Goal: Use online tool/utility: Utilize a website feature to perform a specific function

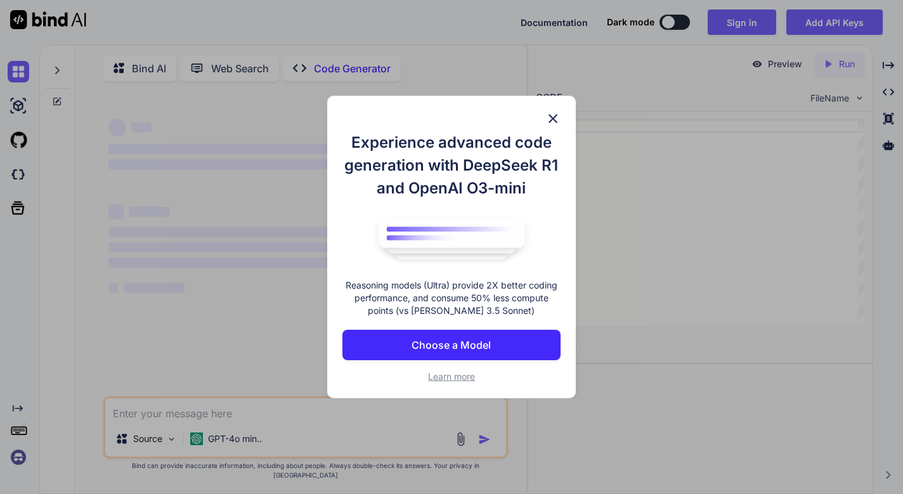
click at [504, 352] on button "Choose a Model" at bounding box center [452, 345] width 218 height 30
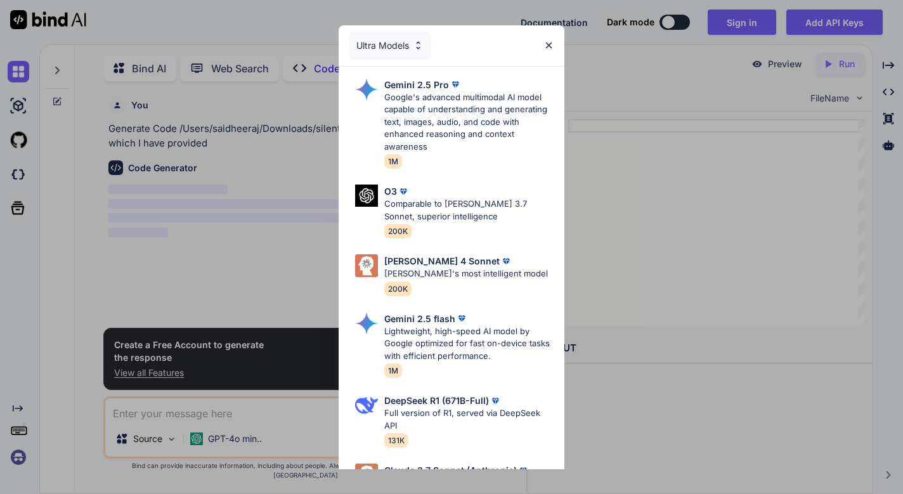
scroll to position [5, 0]
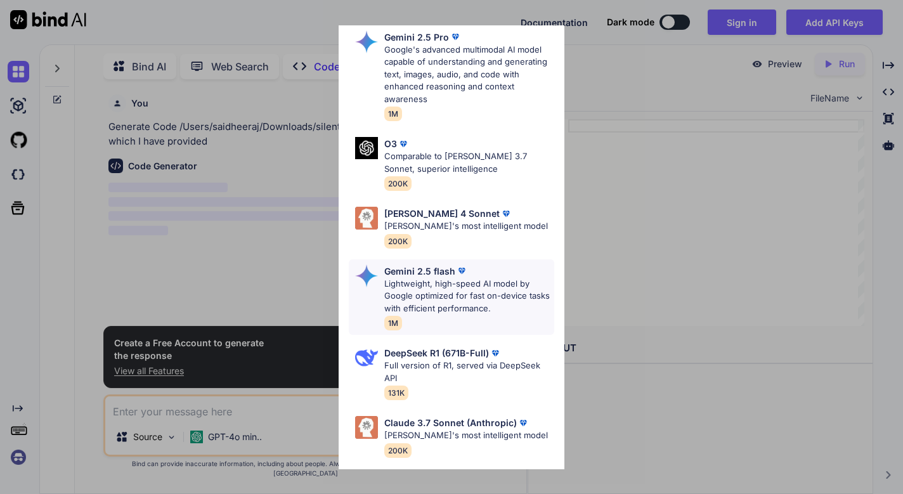
type textarea "x"
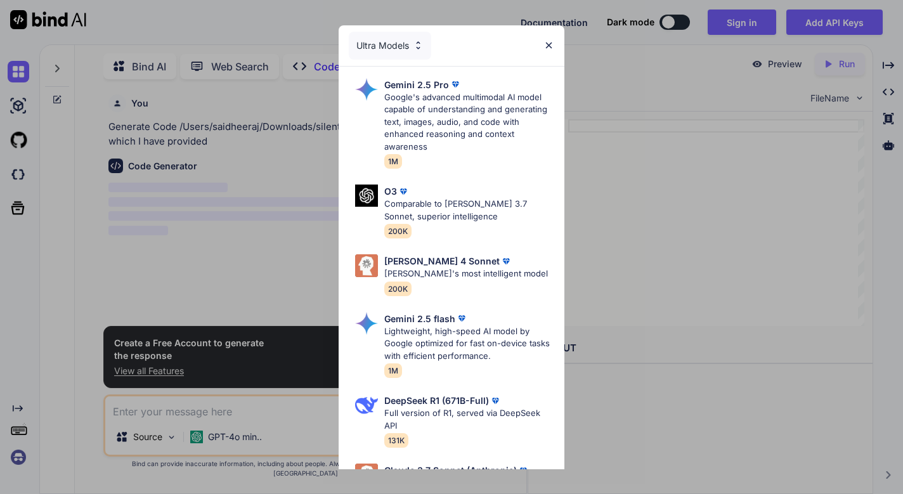
click at [428, 63] on div "Ultra Models" at bounding box center [452, 45] width 226 height 41
click at [422, 53] on div "Ultra Models" at bounding box center [390, 46] width 82 height 28
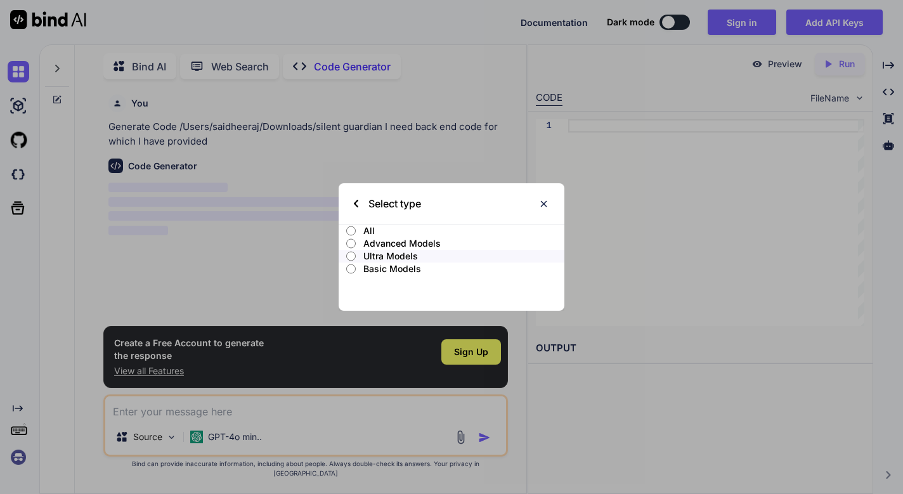
click at [385, 231] on p "All" at bounding box center [463, 231] width 201 height 13
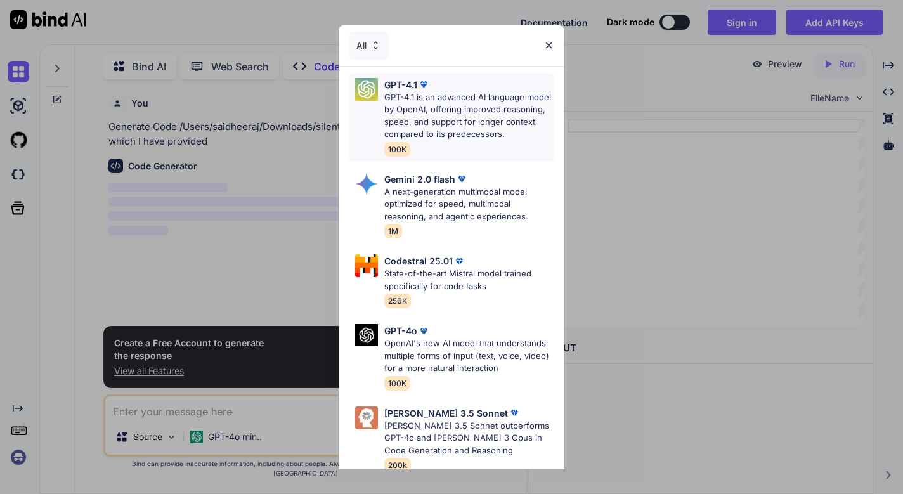
click at [430, 133] on p "GPT-4.1 is an advanced AI language model by OpenAI, offering improved reasoning…" at bounding box center [469, 115] width 170 height 49
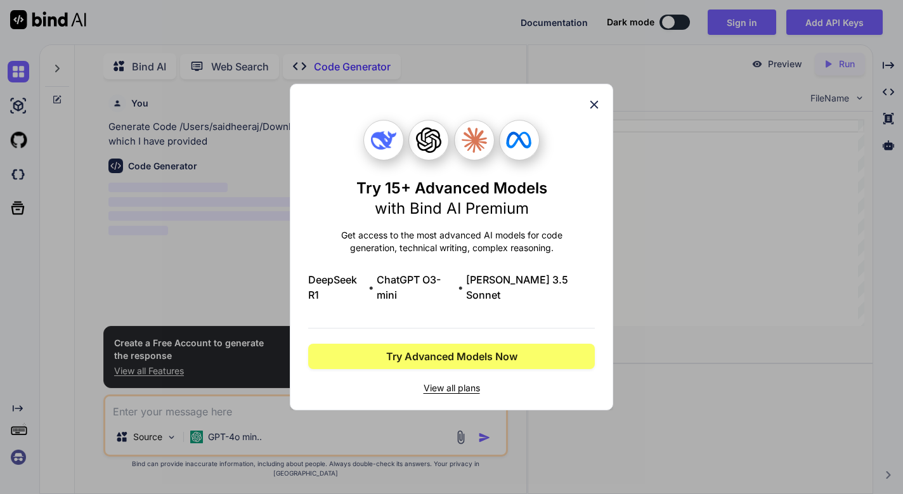
click at [459, 383] on span "View all plans" at bounding box center [451, 388] width 287 height 13
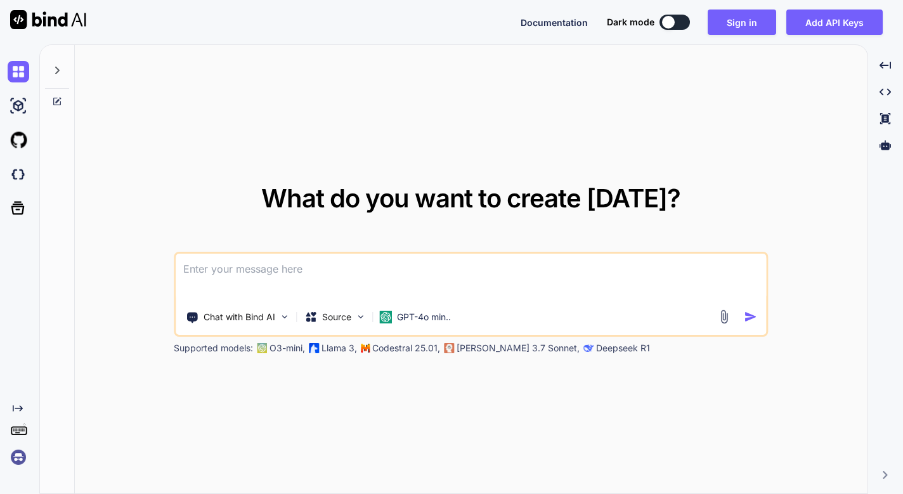
click at [307, 279] on textarea at bounding box center [471, 277] width 591 height 47
click at [724, 318] on img at bounding box center [724, 317] width 15 height 15
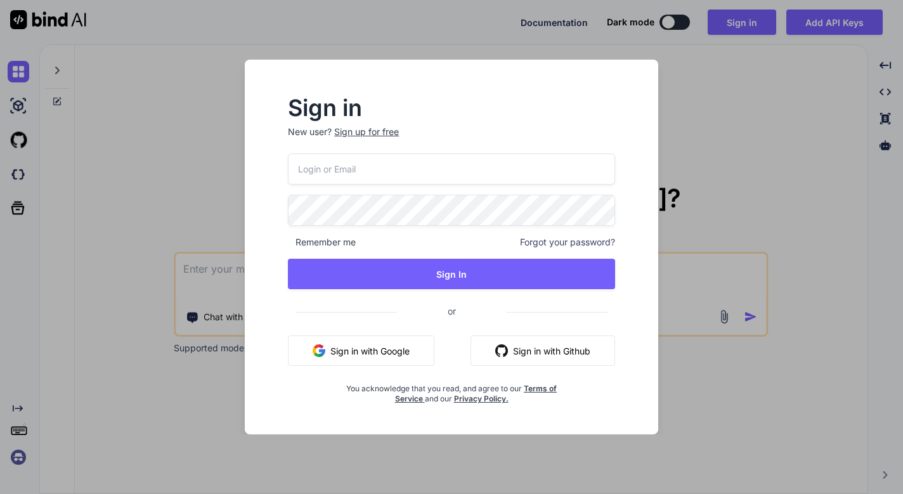
click at [403, 337] on button "Sign in with Google" at bounding box center [361, 351] width 147 height 30
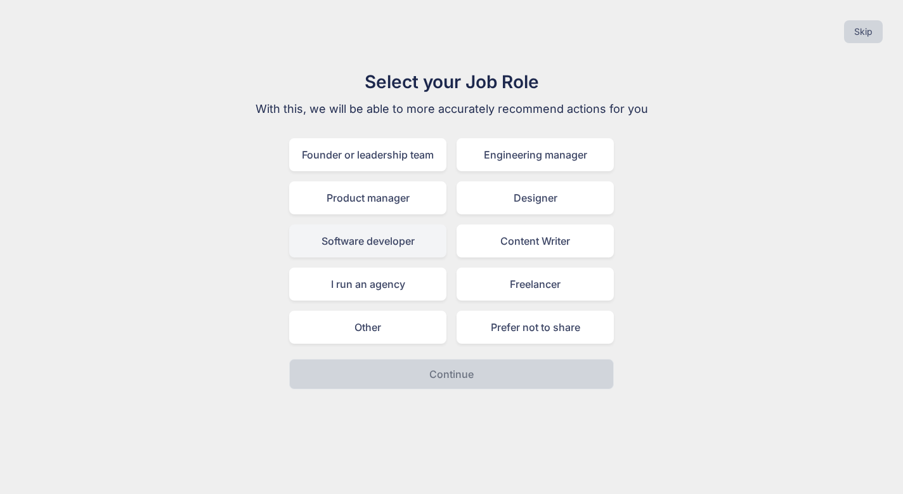
click at [442, 242] on div "Software developer" at bounding box center [367, 241] width 157 height 33
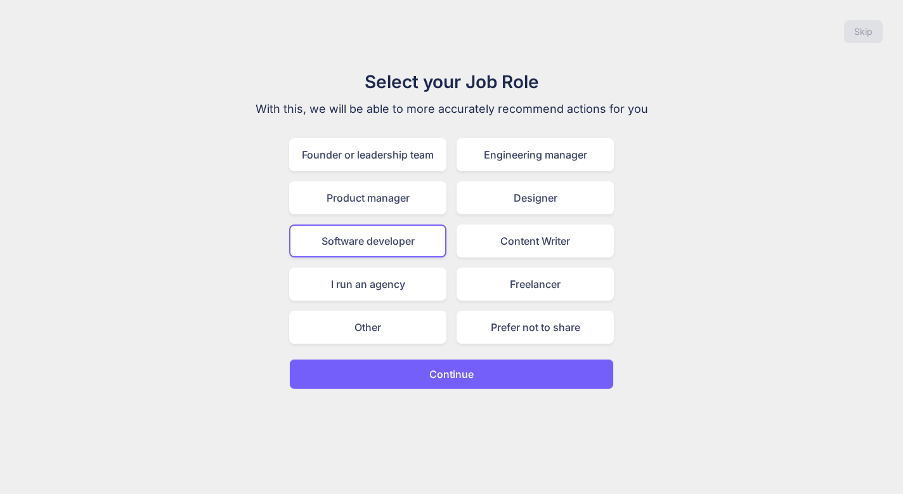
click at [450, 358] on div "Select your Job Role With this, we will be able to more accurately recommend ac…" at bounding box center [452, 229] width 426 height 321
click at [451, 365] on button "Continue" at bounding box center [451, 374] width 325 height 30
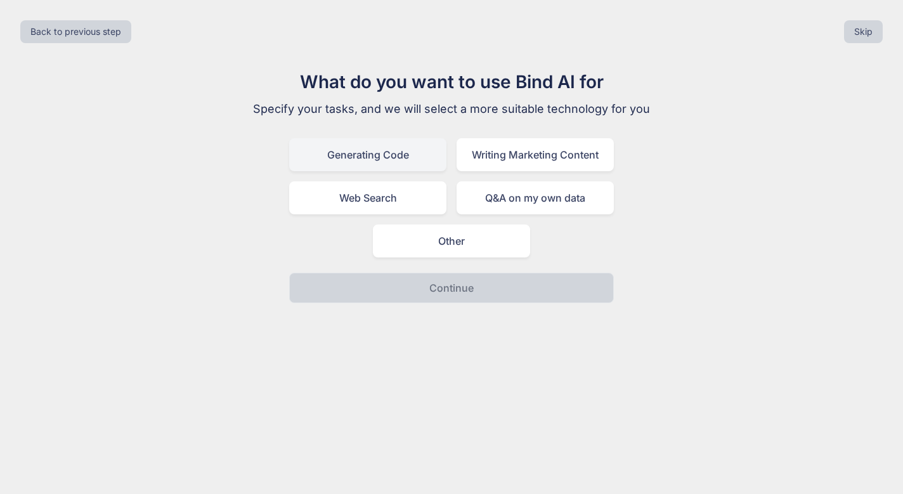
click at [401, 150] on div "Generating Code" at bounding box center [367, 154] width 157 height 33
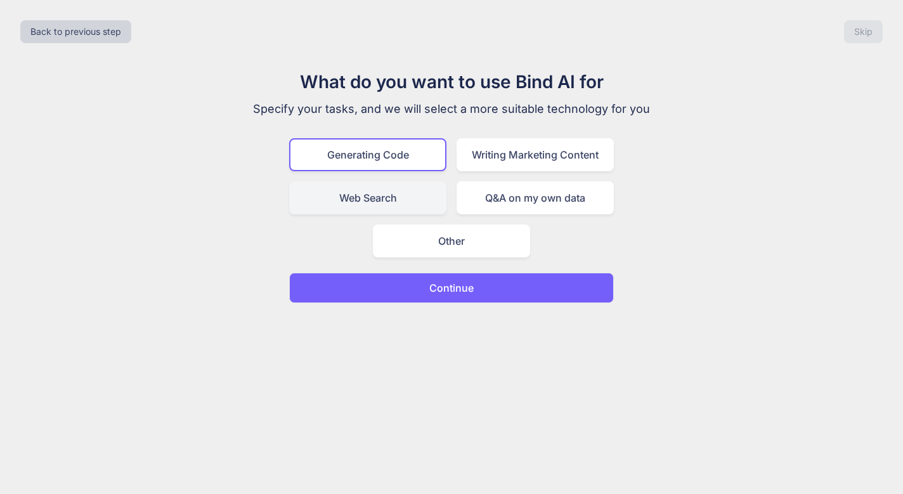
click at [382, 195] on div "Web Search" at bounding box center [367, 197] width 157 height 33
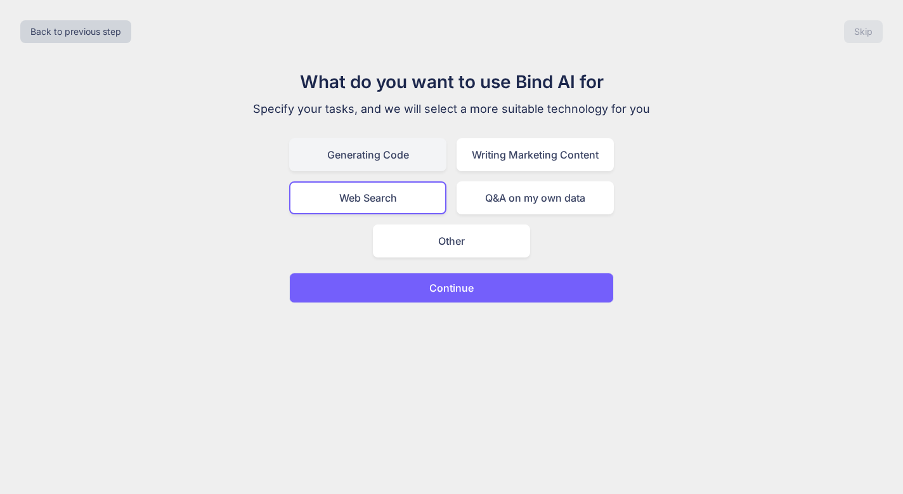
click at [402, 164] on div "Generating Code" at bounding box center [367, 154] width 157 height 33
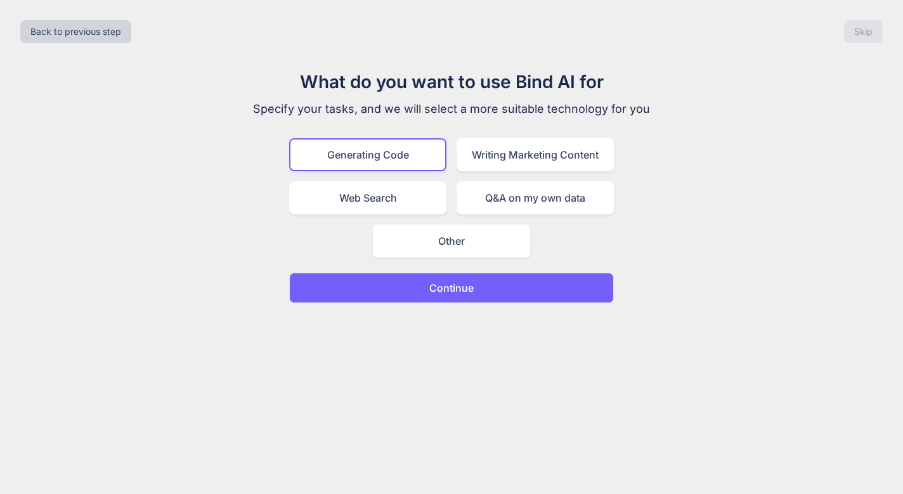
click at [445, 287] on p "Continue" at bounding box center [451, 287] width 44 height 15
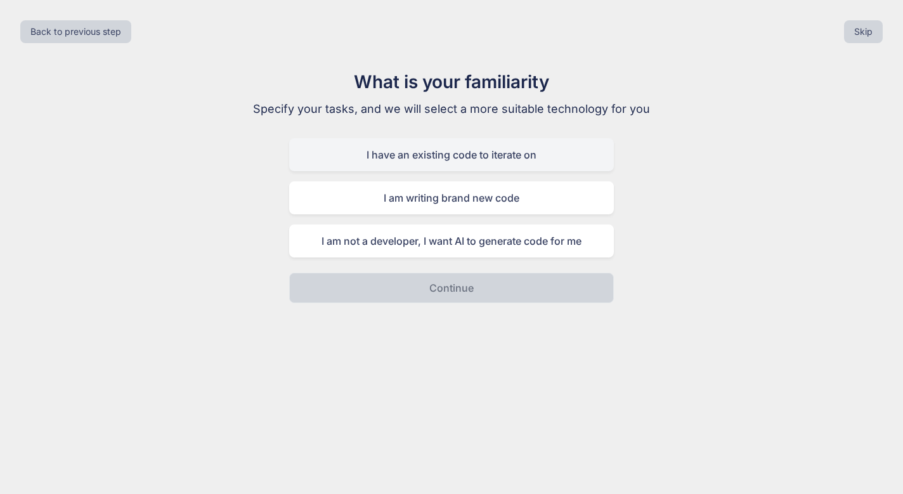
click at [466, 154] on div "I have an existing code to iterate on" at bounding box center [451, 154] width 325 height 33
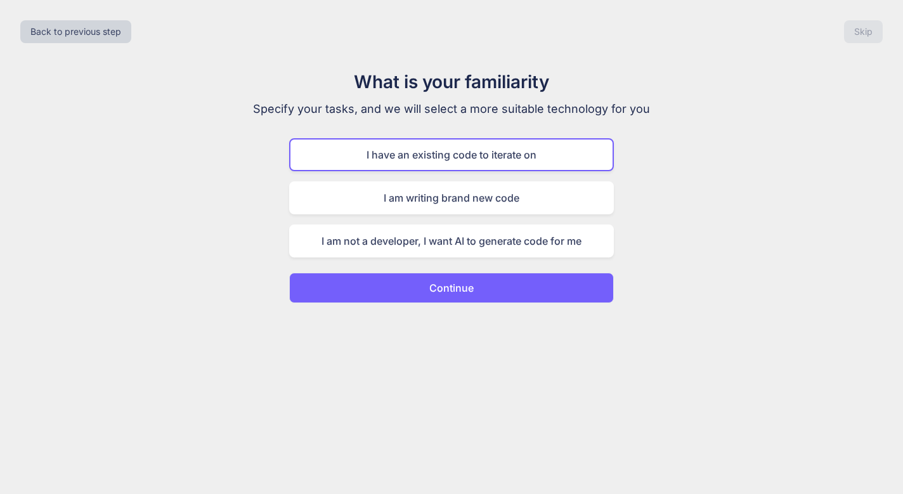
click at [461, 282] on p "Continue" at bounding box center [451, 287] width 44 height 15
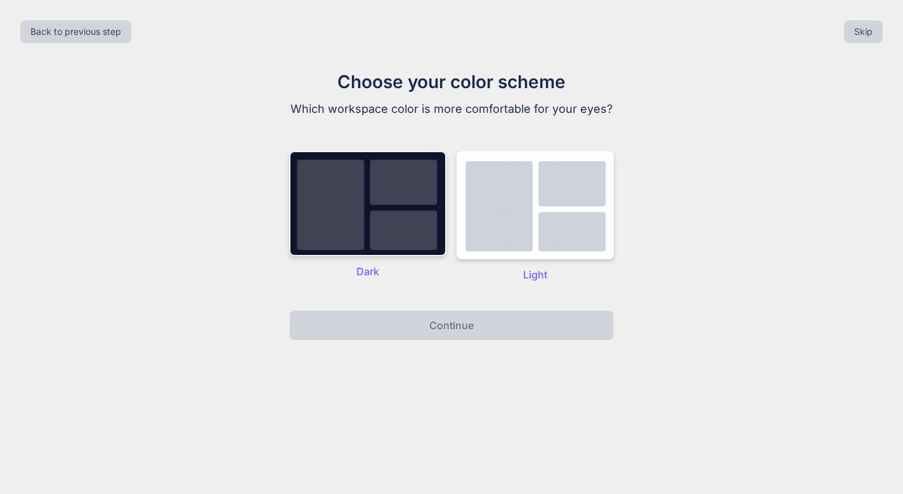
click at [377, 206] on img at bounding box center [367, 203] width 157 height 105
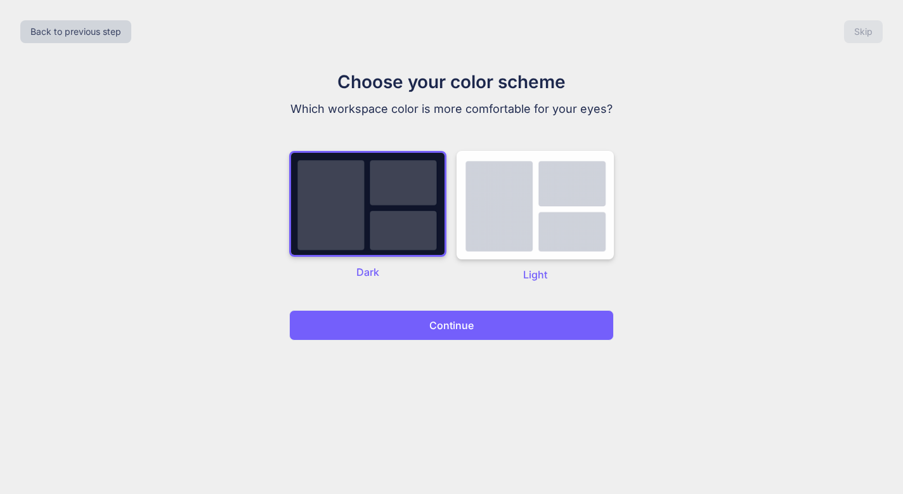
click at [415, 319] on button "Continue" at bounding box center [451, 325] width 325 height 30
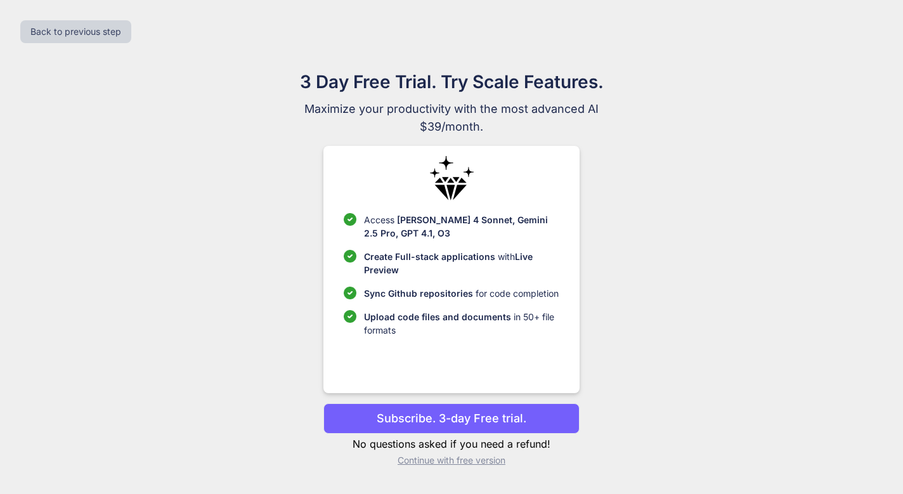
click at [455, 457] on p "Continue with free version" at bounding box center [452, 460] width 256 height 13
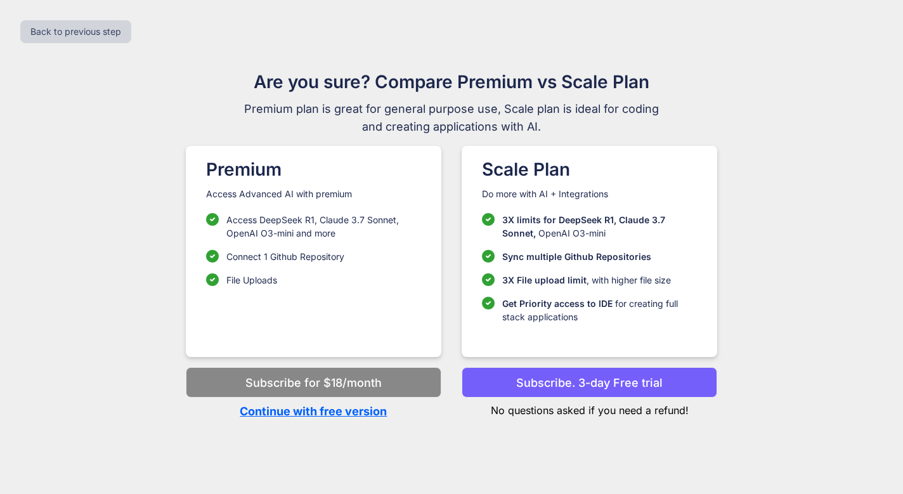
click at [354, 412] on p "Continue with free version" at bounding box center [314, 411] width 256 height 17
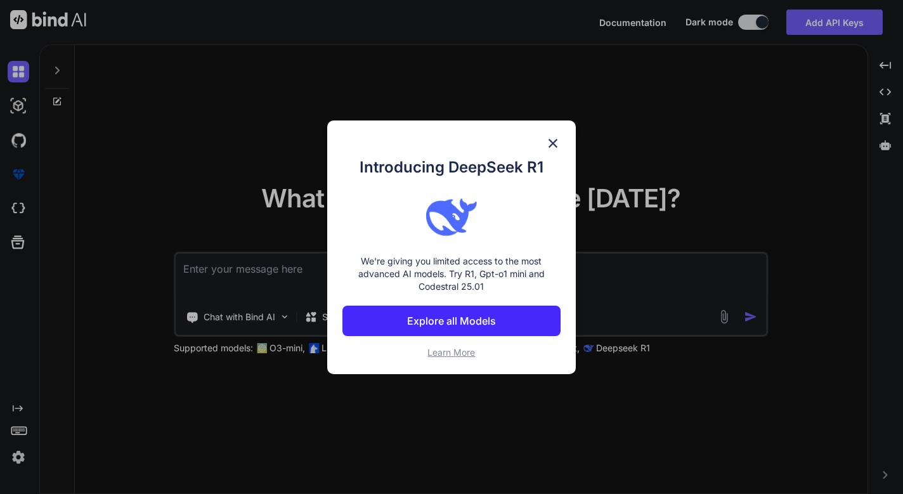
click at [554, 126] on div "Introducing DeepSeek R1 We're giving you limited access to the most advanced AI…" at bounding box center [451, 248] width 249 height 254
click at [557, 136] on img at bounding box center [553, 143] width 15 height 15
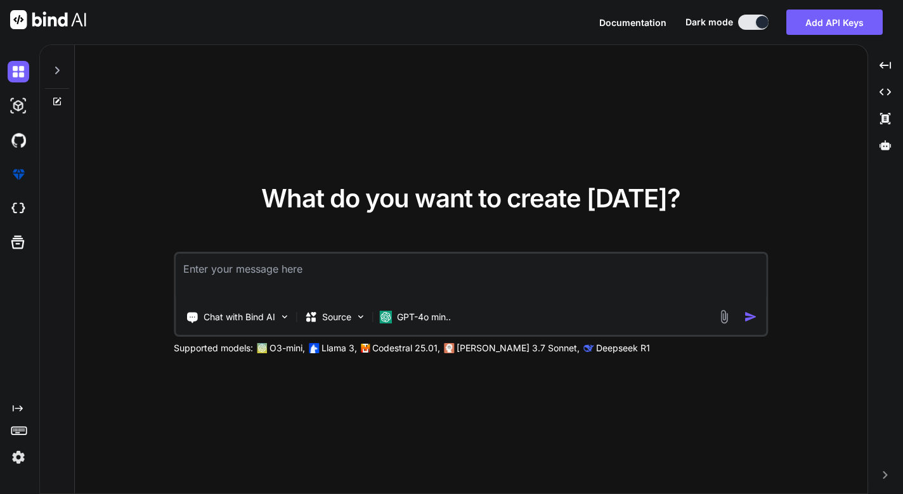
click at [724, 321] on img at bounding box center [724, 317] width 15 height 15
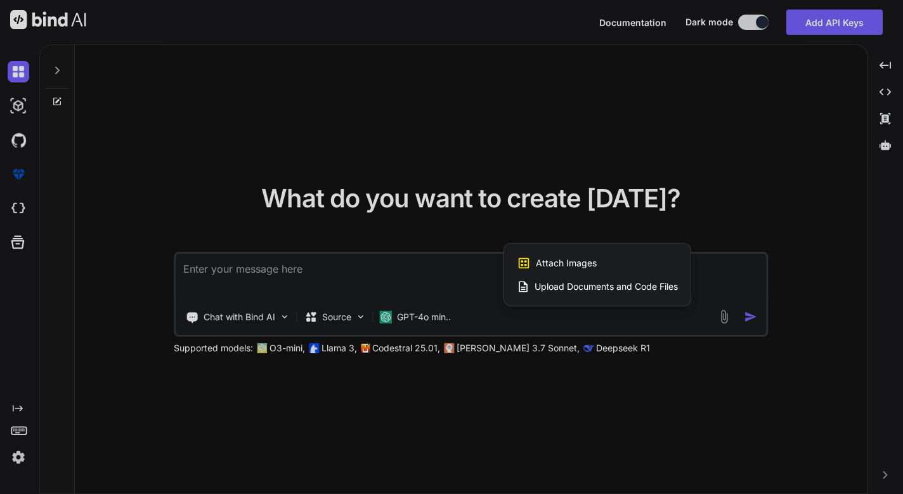
click at [724, 321] on div at bounding box center [451, 247] width 903 height 494
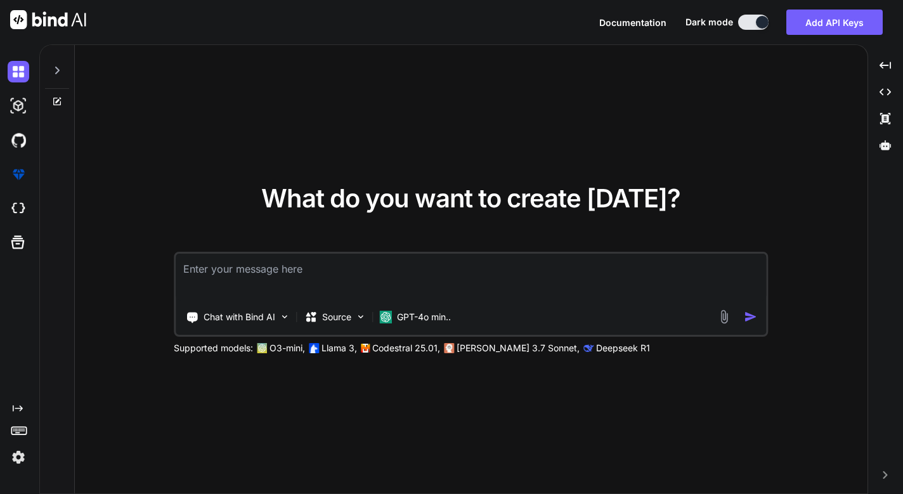
click at [724, 321] on img at bounding box center [724, 317] width 15 height 15
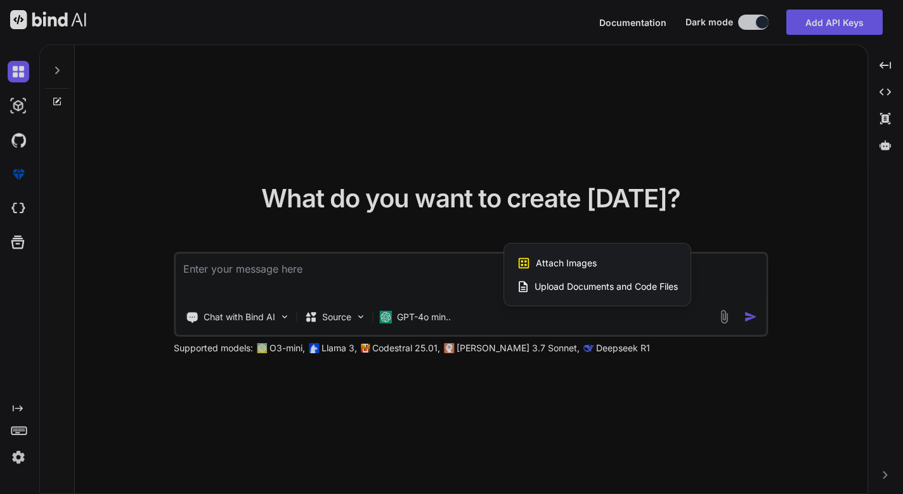
click at [657, 288] on span "Upload Documents and Code Files" at bounding box center [606, 286] width 143 height 13
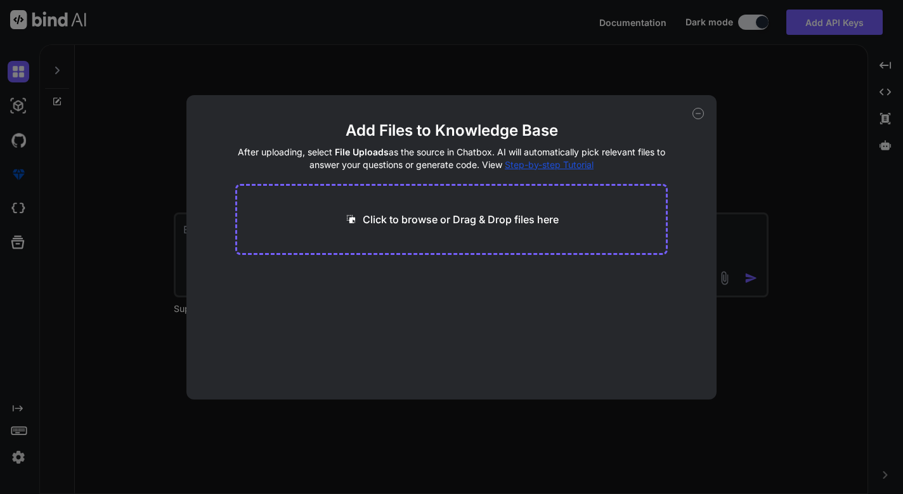
click at [468, 223] on p "Click to browse or Drag & Drop files here" at bounding box center [461, 219] width 196 height 15
